Goal: Transaction & Acquisition: Register for event/course

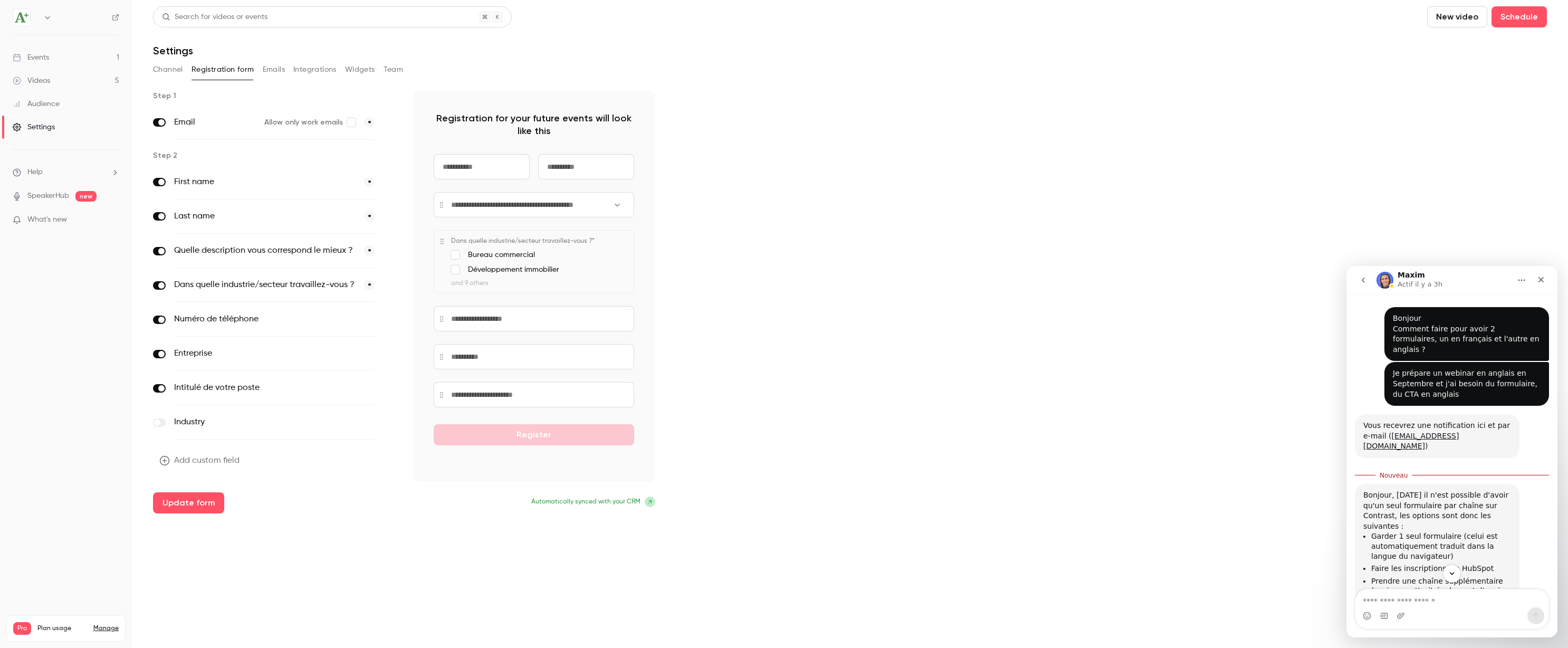
scroll to position [1, 0]
click at [49, 58] on div "Events" at bounding box center [30, 57] width 36 height 11
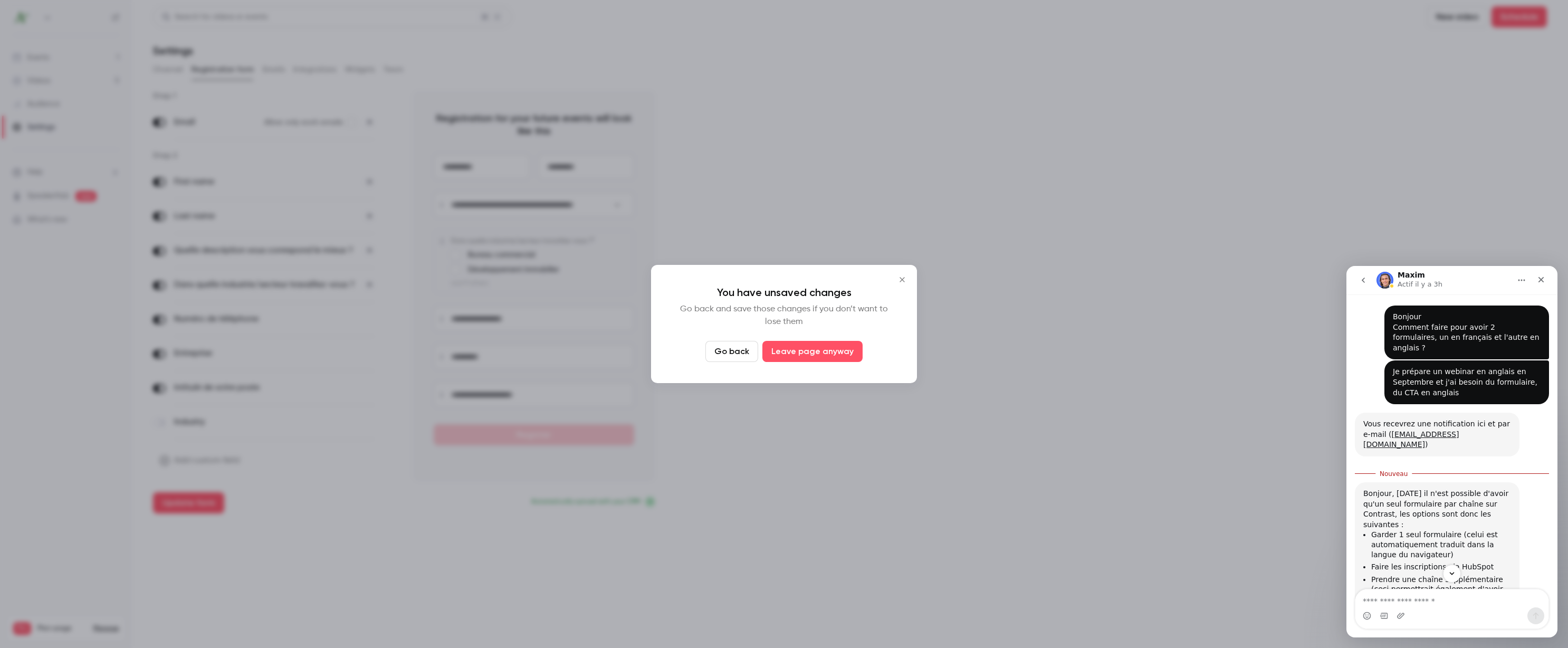
click at [745, 352] on button "Go back" at bounding box center [731, 352] width 53 height 21
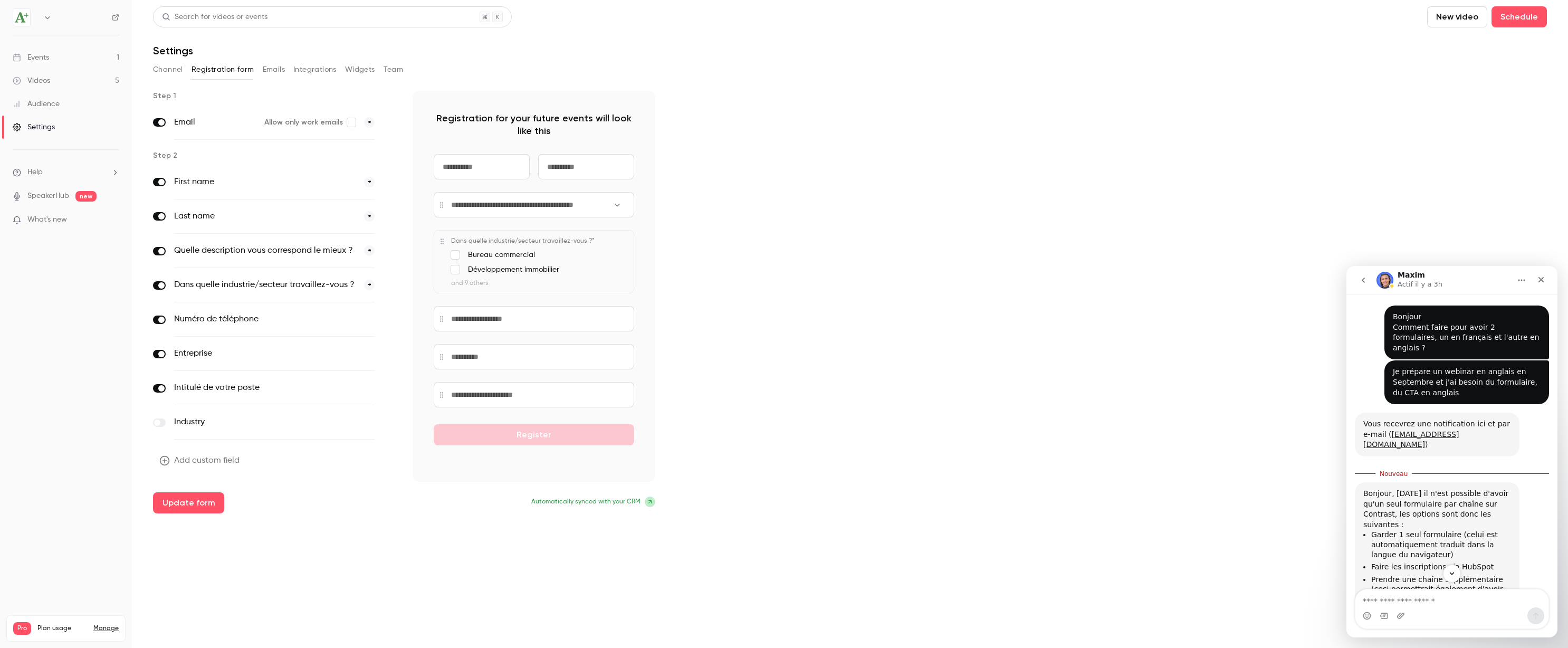
click at [55, 59] on link "Events 1" at bounding box center [66, 57] width 132 height 23
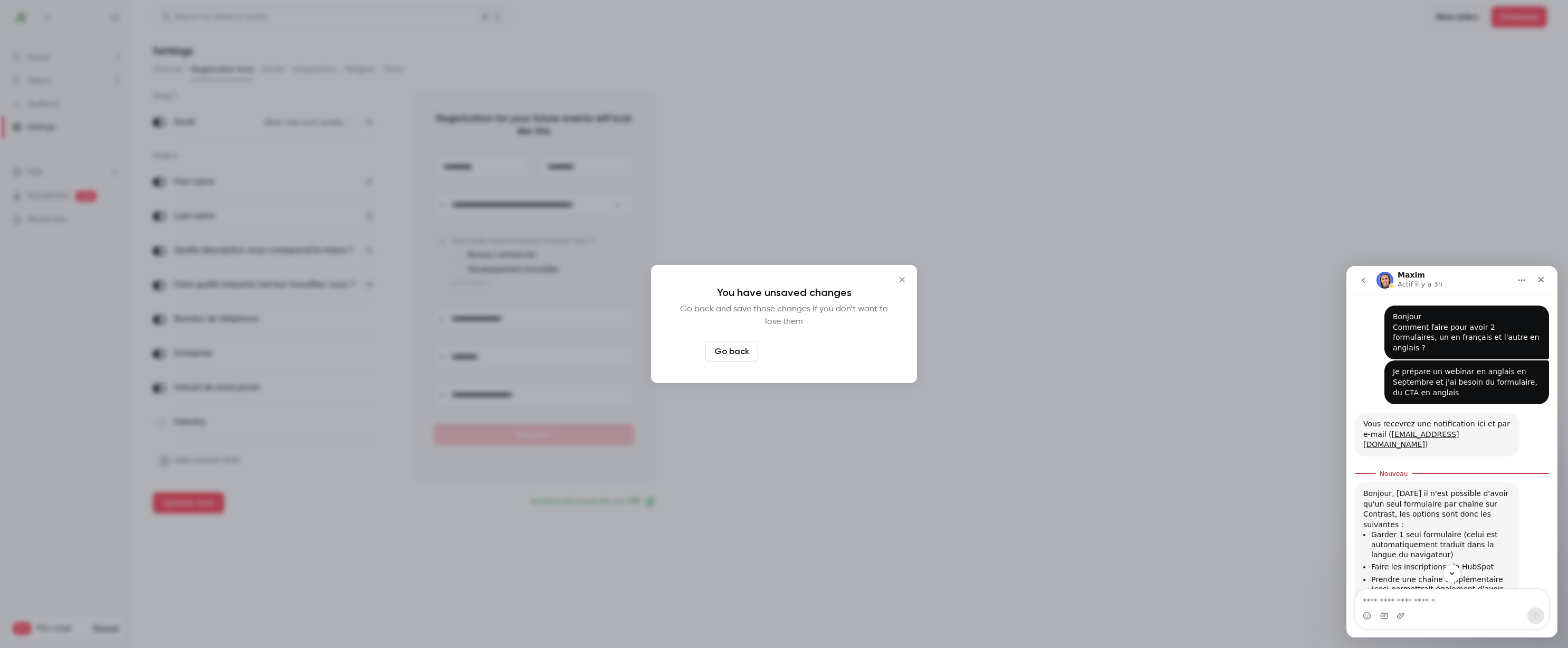
click at [782, 354] on button "Leave page anyway" at bounding box center [813, 352] width 100 height 21
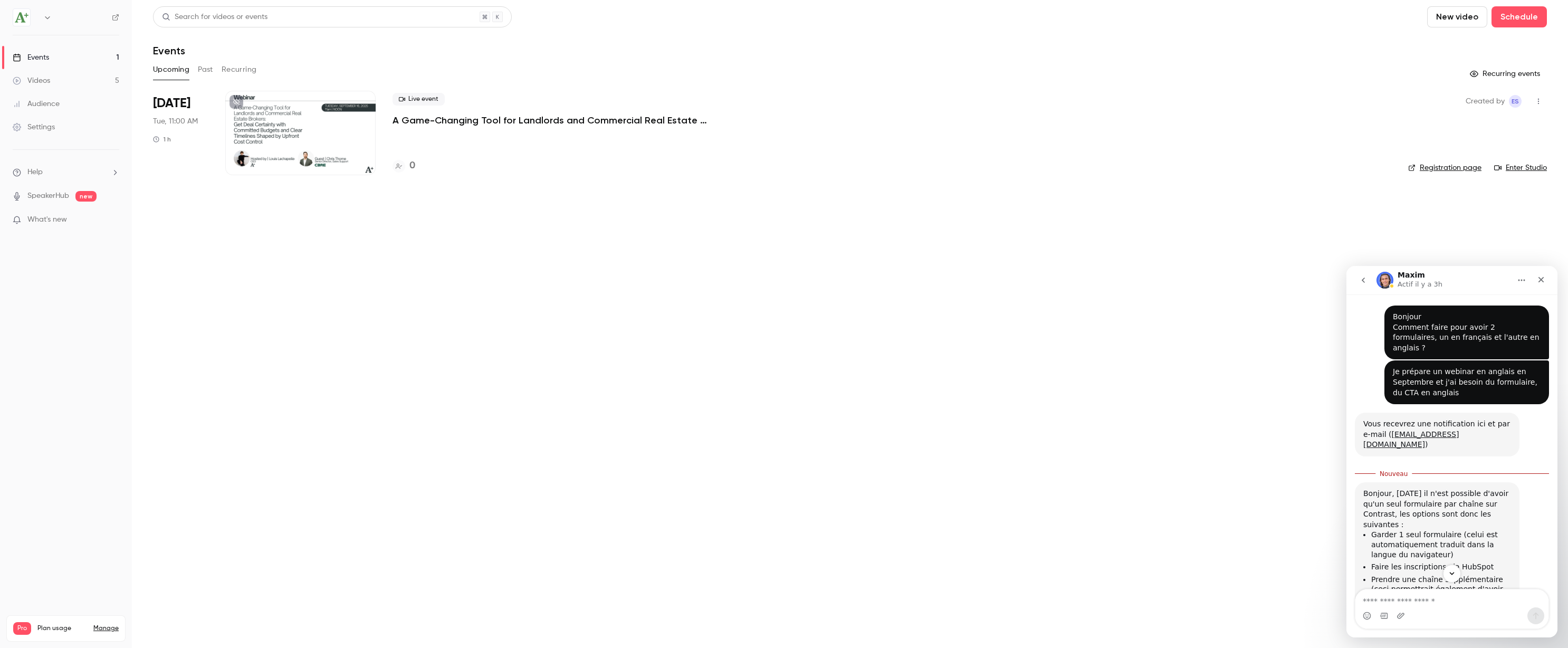
click at [294, 149] on div at bounding box center [300, 132] width 151 height 84
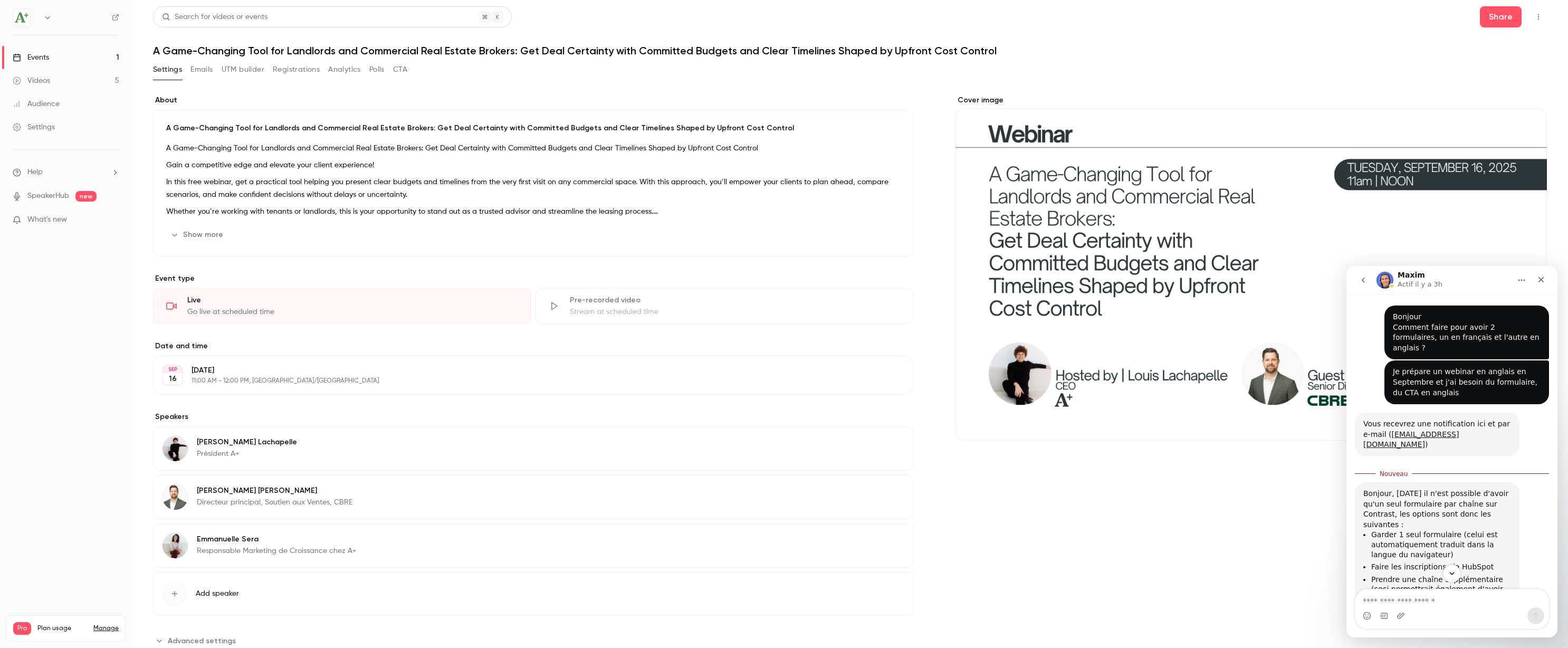
click at [201, 67] on button "Emails" at bounding box center [201, 70] width 22 height 17
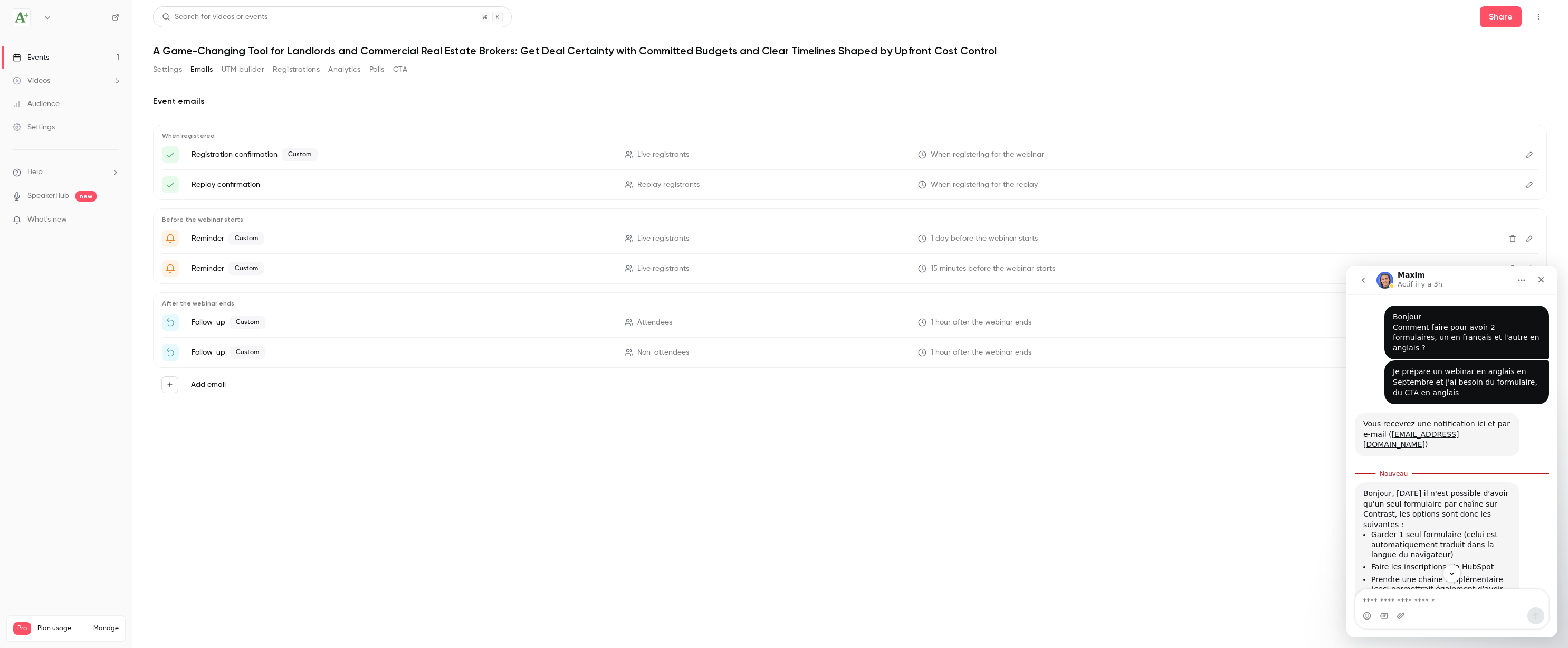
click at [293, 71] on button "Registrations" at bounding box center [296, 70] width 47 height 17
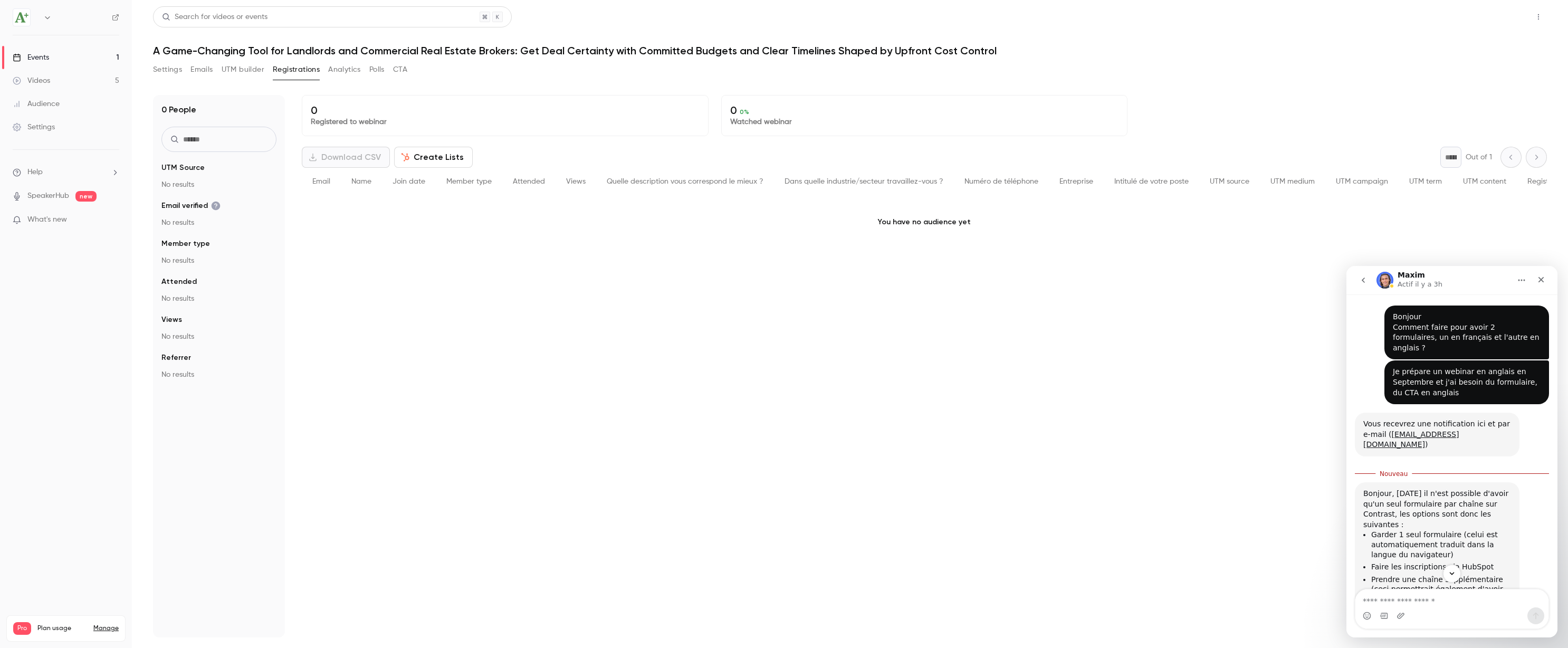
click at [1500, 20] on button "Share" at bounding box center [1500, 17] width 42 height 21
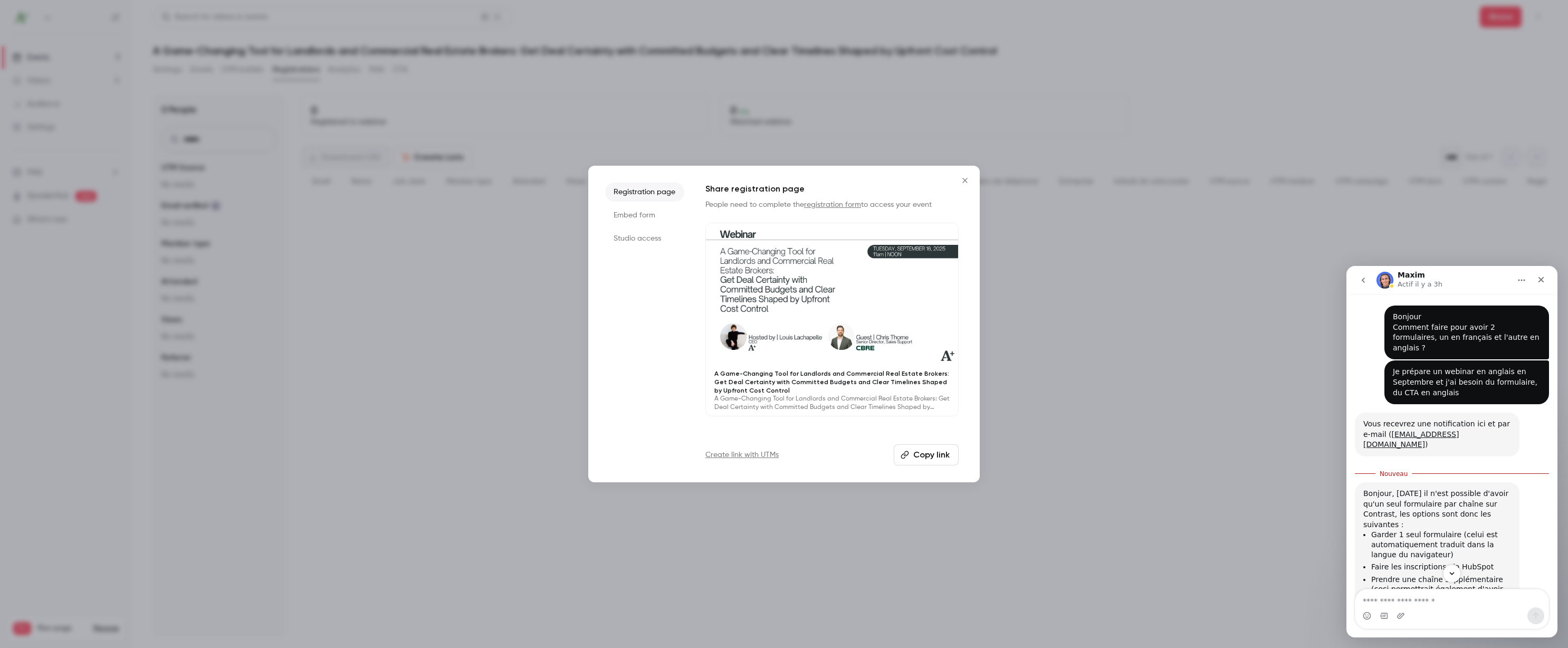
click at [923, 454] on button "Copy link" at bounding box center [927, 455] width 65 height 21
click at [963, 180] on icon "Close" at bounding box center [965, 180] width 13 height 8
